Goal: Task Accomplishment & Management: Use online tool/utility

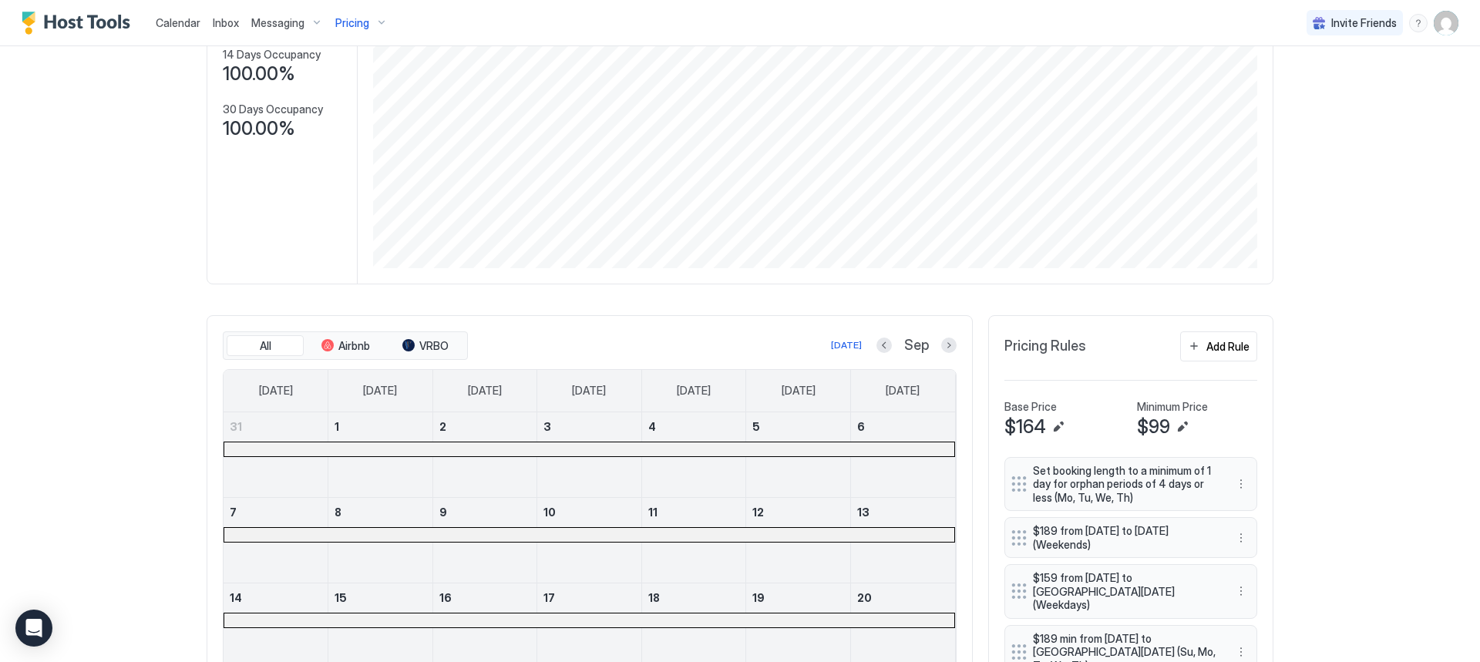
scroll to position [132, 0]
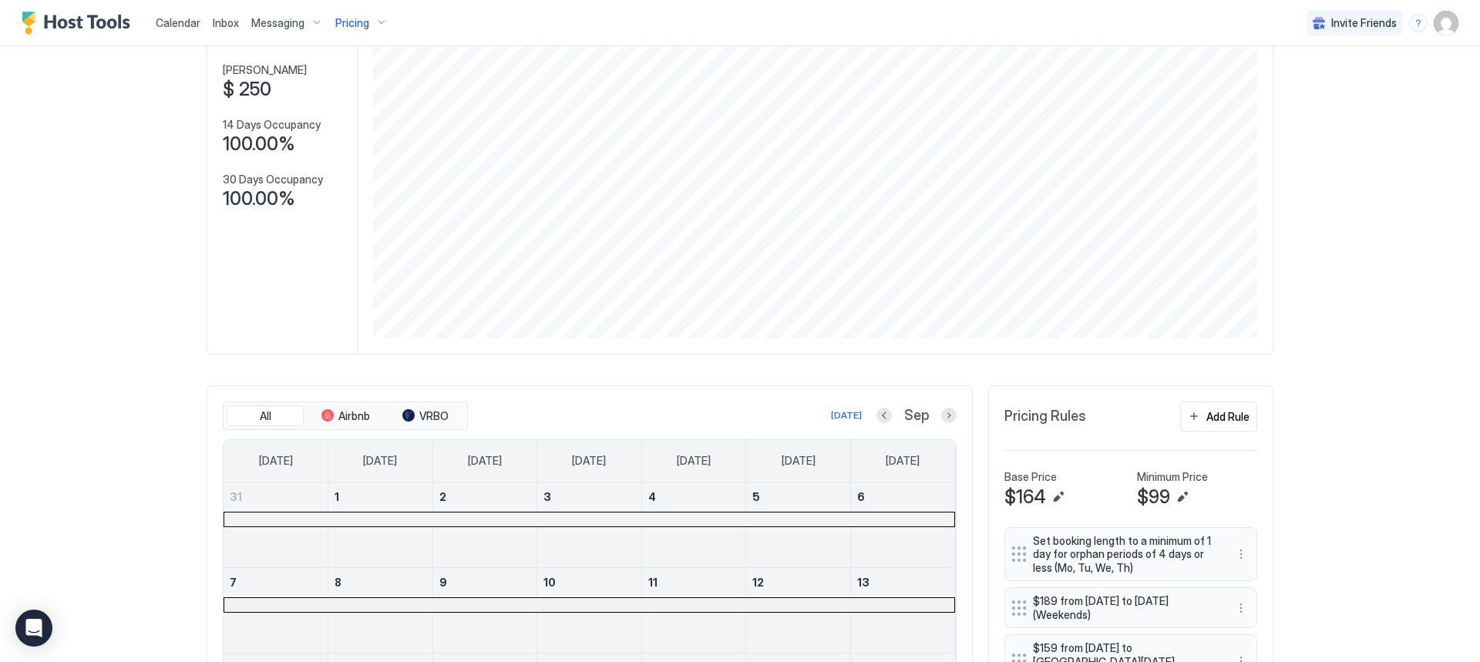
click at [174, 23] on span "Calendar" at bounding box center [178, 22] width 45 height 13
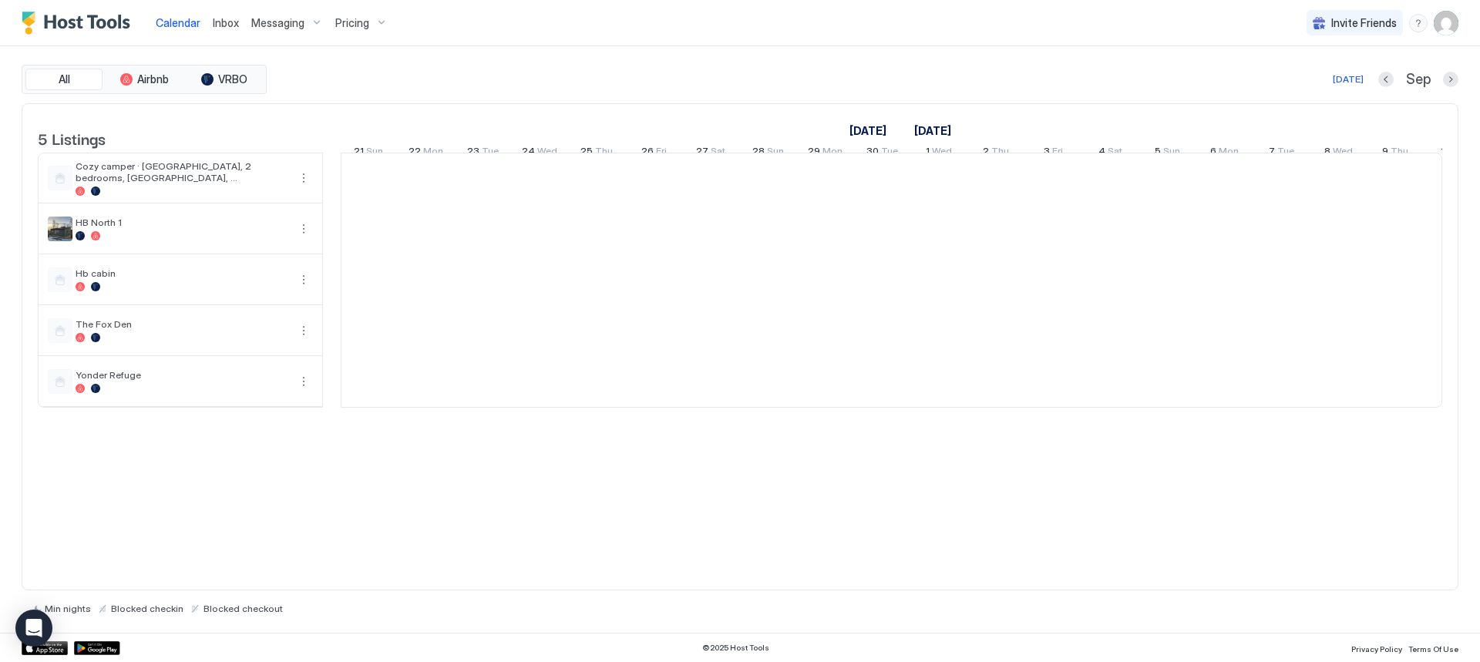
scroll to position [0, 856]
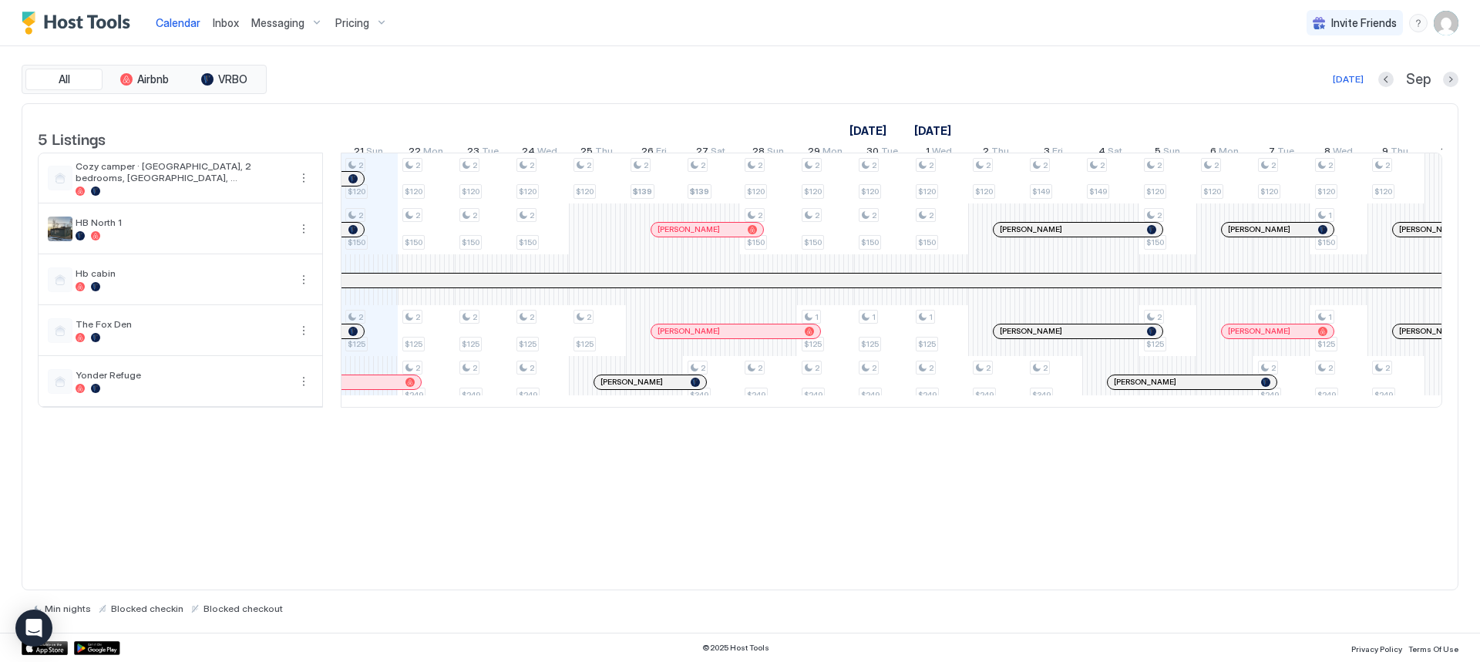
click at [1438, 424] on div "5 Listings [DATE] [DATE] [DATE] 6 Sat 7 Sun 8 Mon 9 Tue 10 Wed 11 Thu 12 Fri 13…" at bounding box center [739, 264] width 1435 height 320
click at [1434, 407] on div at bounding box center [1453, 381] width 57 height 51
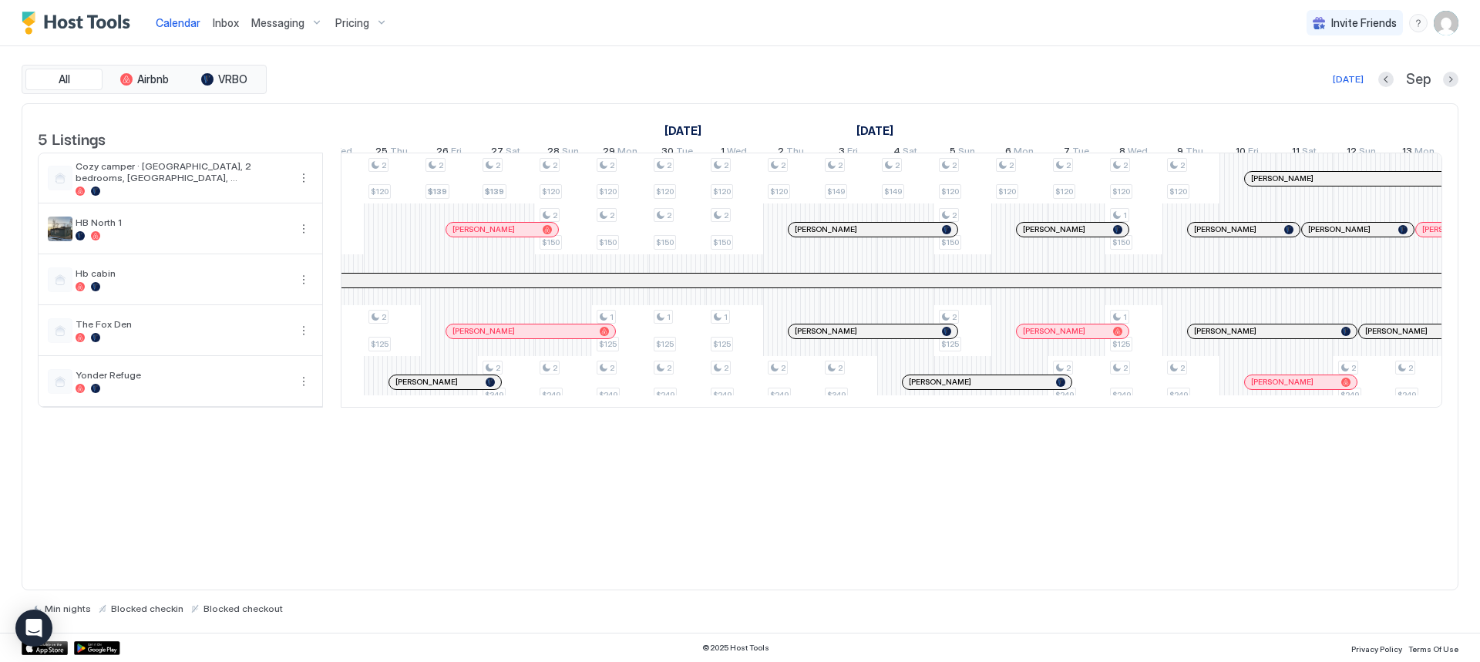
scroll to position [0, 1206]
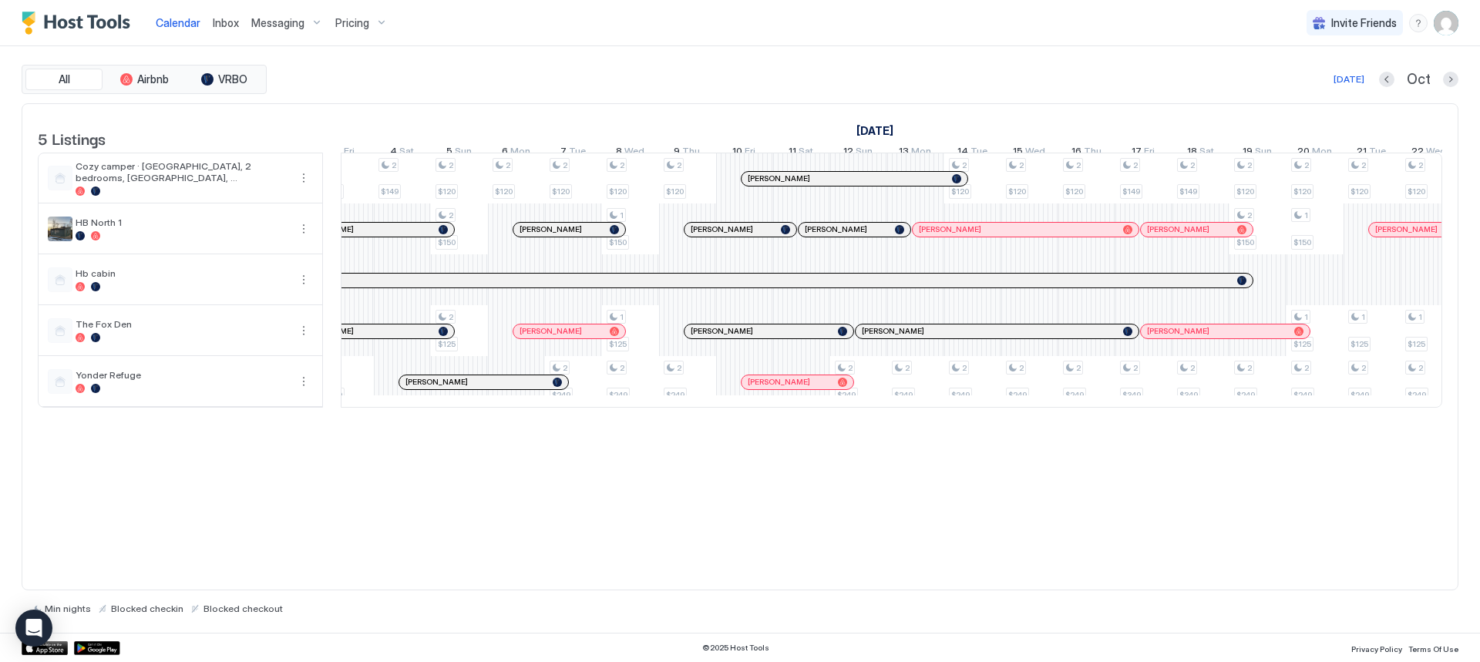
scroll to position [0, 1576]
